Goal: Navigation & Orientation: Find specific page/section

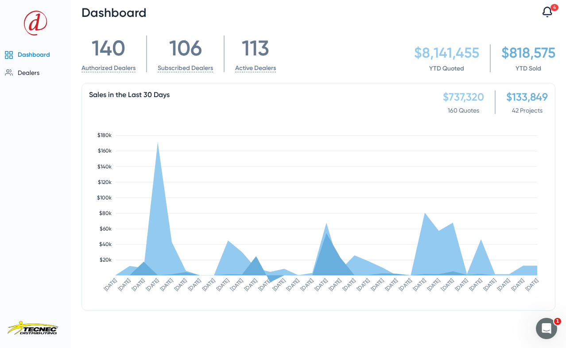
click at [502, 12] on div "Dashboard 4 Notifications 1 dealer have requested to become approved dealers. […" at bounding box center [318, 12] width 495 height 25
click at [24, 72] on span "Dealers" at bounding box center [29, 72] width 22 height 7
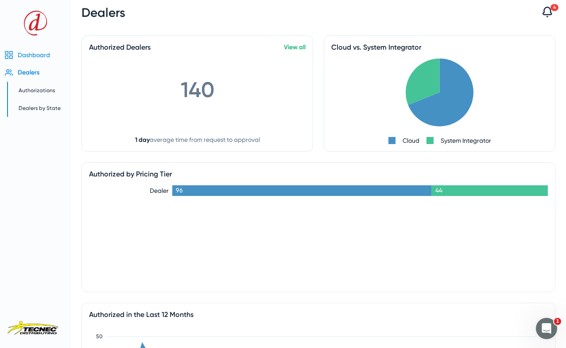
click at [30, 56] on span "Dashboard" at bounding box center [34, 54] width 32 height 7
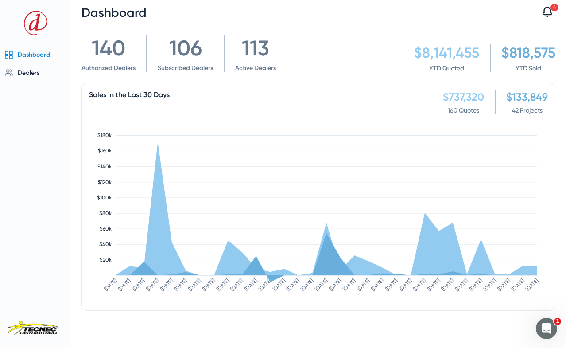
click at [461, 53] on div "$8,141,455" at bounding box center [446, 52] width 65 height 17
click at [396, 38] on div "140 Authorized Dealers 106 Subscribed Dealers 113 Active Dealers $8,141,455 YTD…" at bounding box center [319, 53] width 474 height 37
